Goal: Information Seeking & Learning: Understand process/instructions

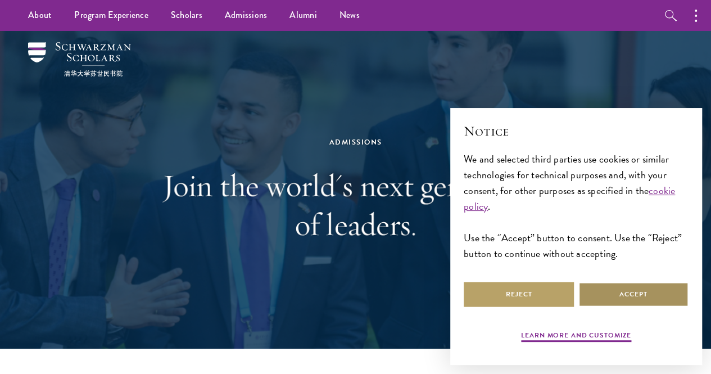
click at [634, 295] on button "Accept" at bounding box center [633, 293] width 110 height 25
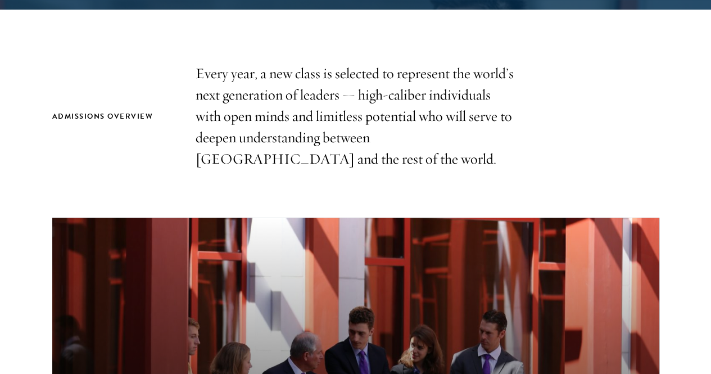
scroll to position [393, 0]
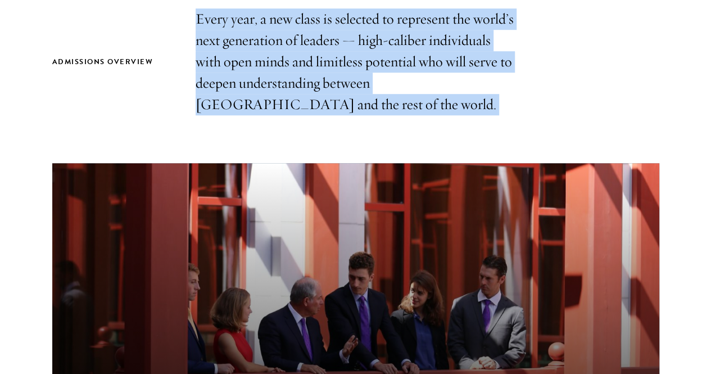
drag, startPoint x: 197, startPoint y: 21, endPoint x: 443, endPoint y: 127, distance: 267.5
click at [438, 124] on section "Admissions Overview Every year, a new class is selected to represent the world’…" at bounding box center [355, 322] width 711 height 628
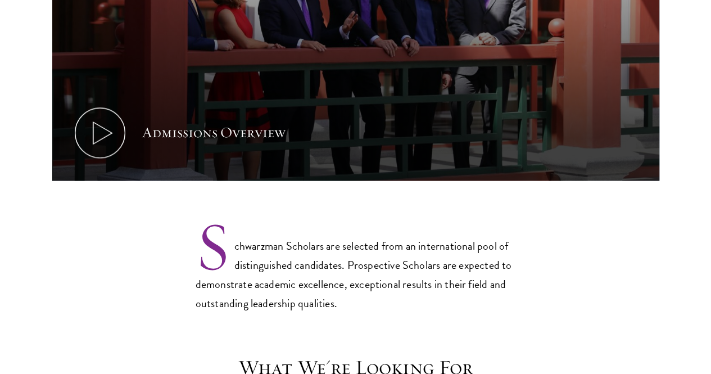
scroll to position [773, 0]
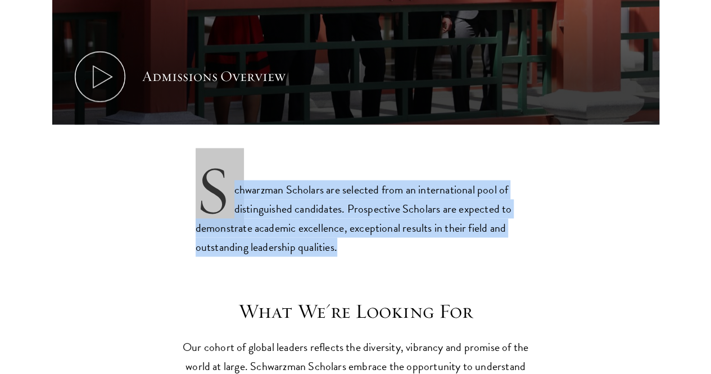
drag, startPoint x: 200, startPoint y: 141, endPoint x: 489, endPoint y: 213, distance: 297.6
click at [489, 213] on p "Schwarzman Scholars are selected from an international pool of distinguished ca…" at bounding box center [356, 209] width 320 height 93
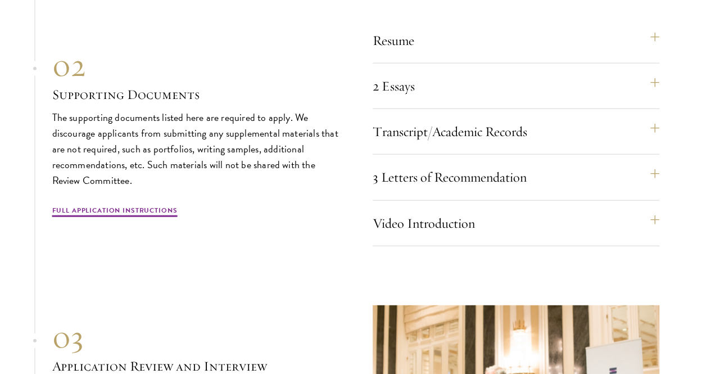
scroll to position [3470, 0]
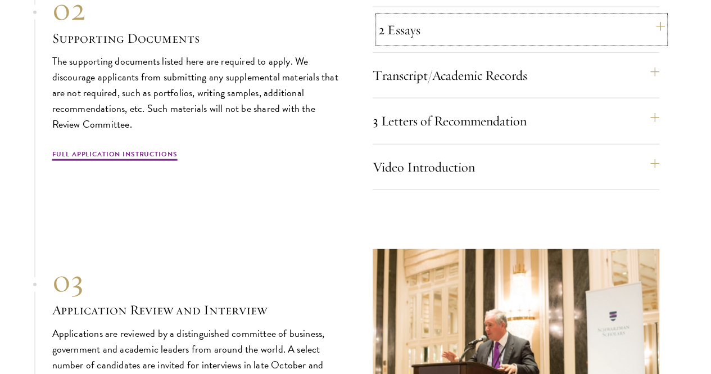
click at [450, 43] on button "2 Essays" at bounding box center [521, 29] width 287 height 27
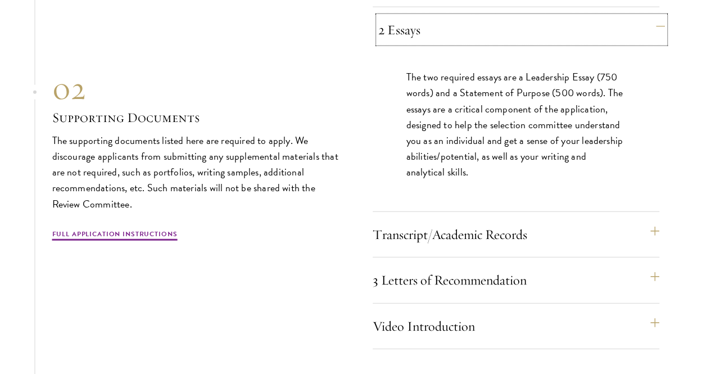
click at [450, 43] on button "2 Essays" at bounding box center [521, 29] width 287 height 27
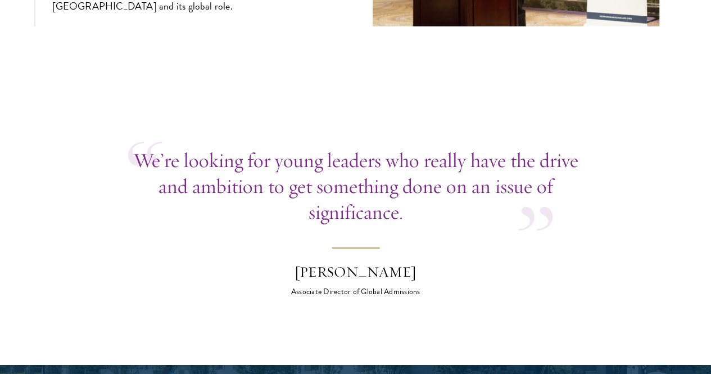
scroll to position [3919, 0]
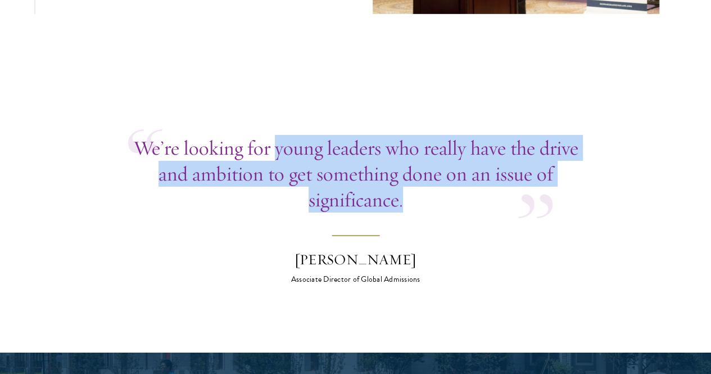
drag, startPoint x: 329, startPoint y: 212, endPoint x: 526, endPoint y: 268, distance: 205.0
click at [526, 212] on div "We’re looking for young leaders who really have the drive and ambition to get s…" at bounding box center [355, 174] width 455 height 78
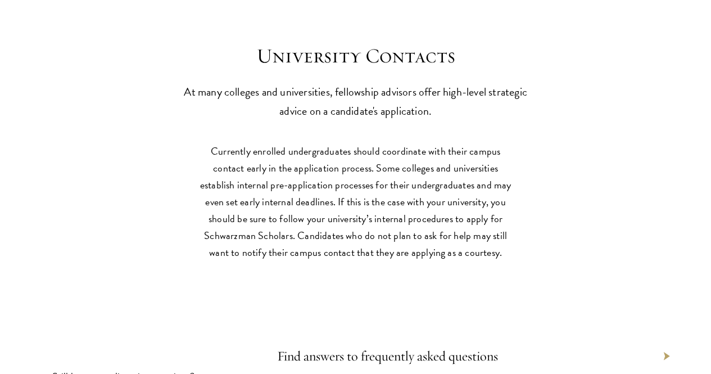
scroll to position [4650, 0]
